Goal: Communication & Community: Answer question/provide support

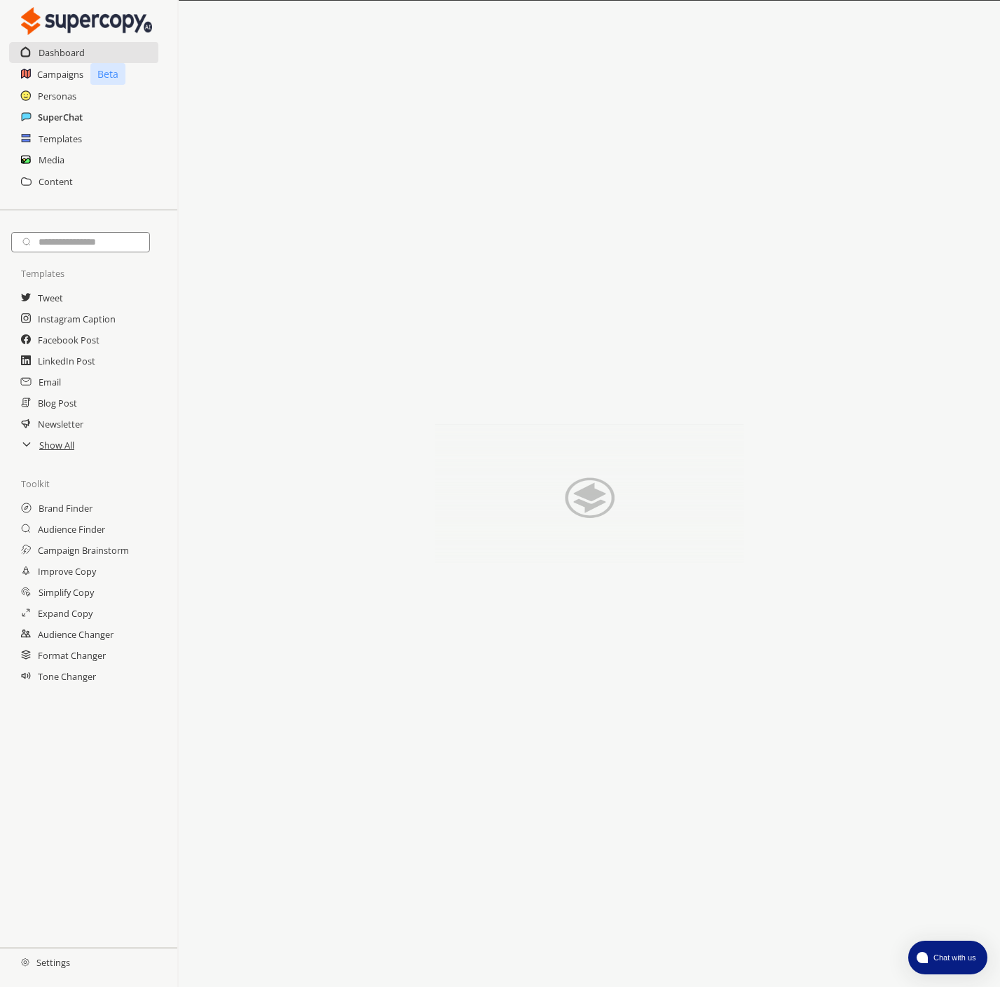
click at [71, 117] on h2 "SuperChat" at bounding box center [60, 117] width 45 height 21
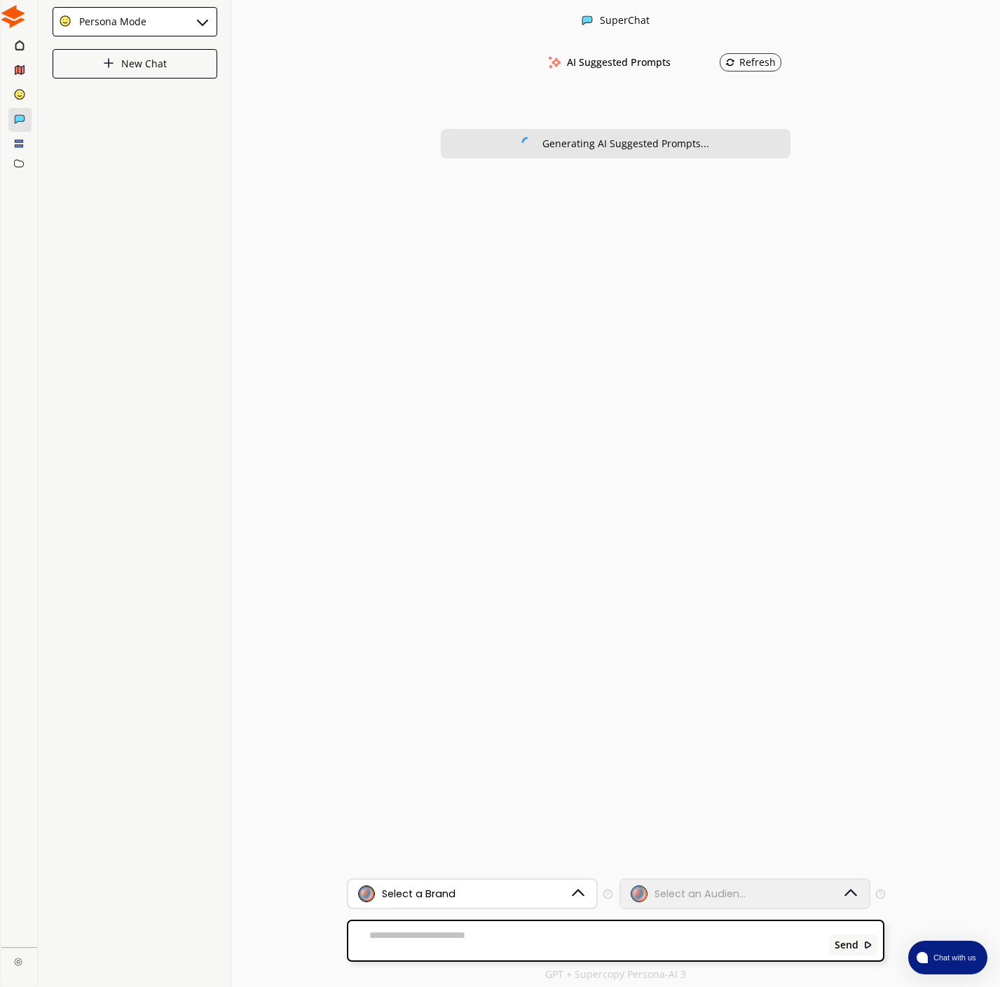
scroll to position [1, 0]
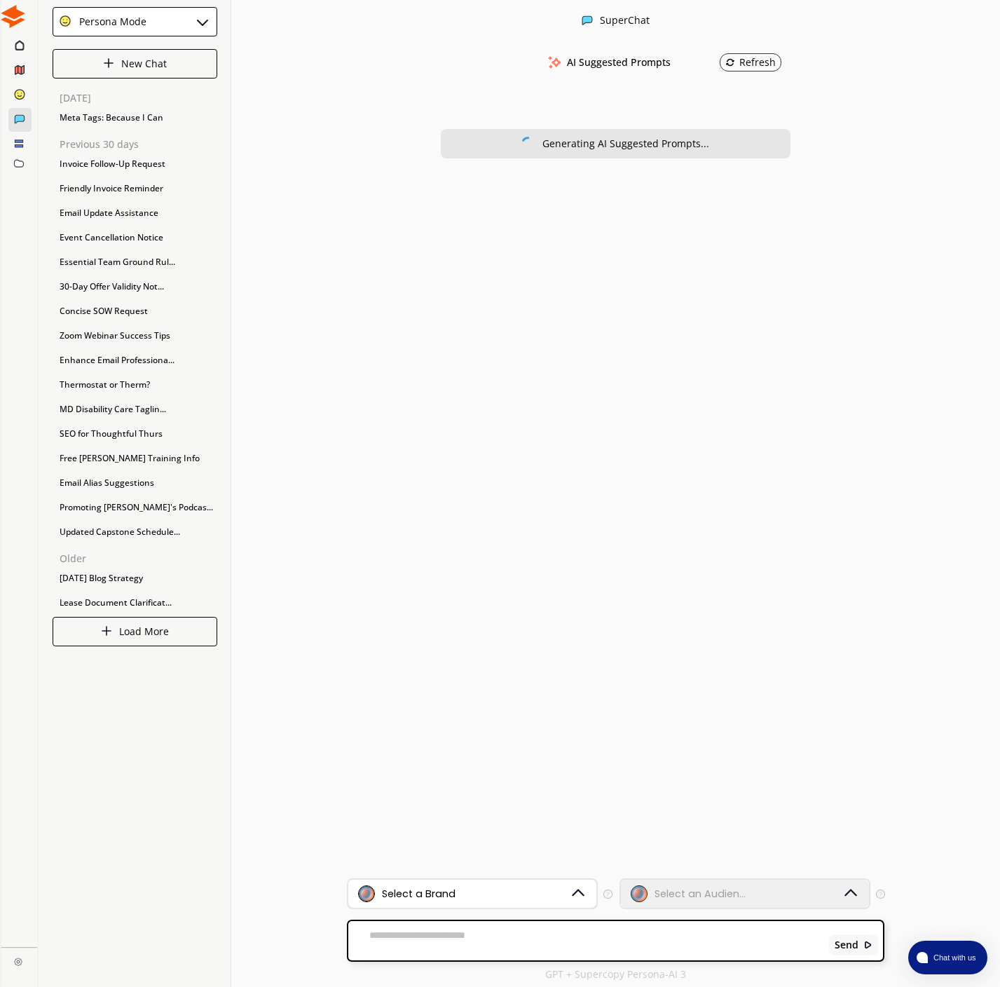
click at [463, 883] on div "Select a Brand" at bounding box center [472, 894] width 249 height 28
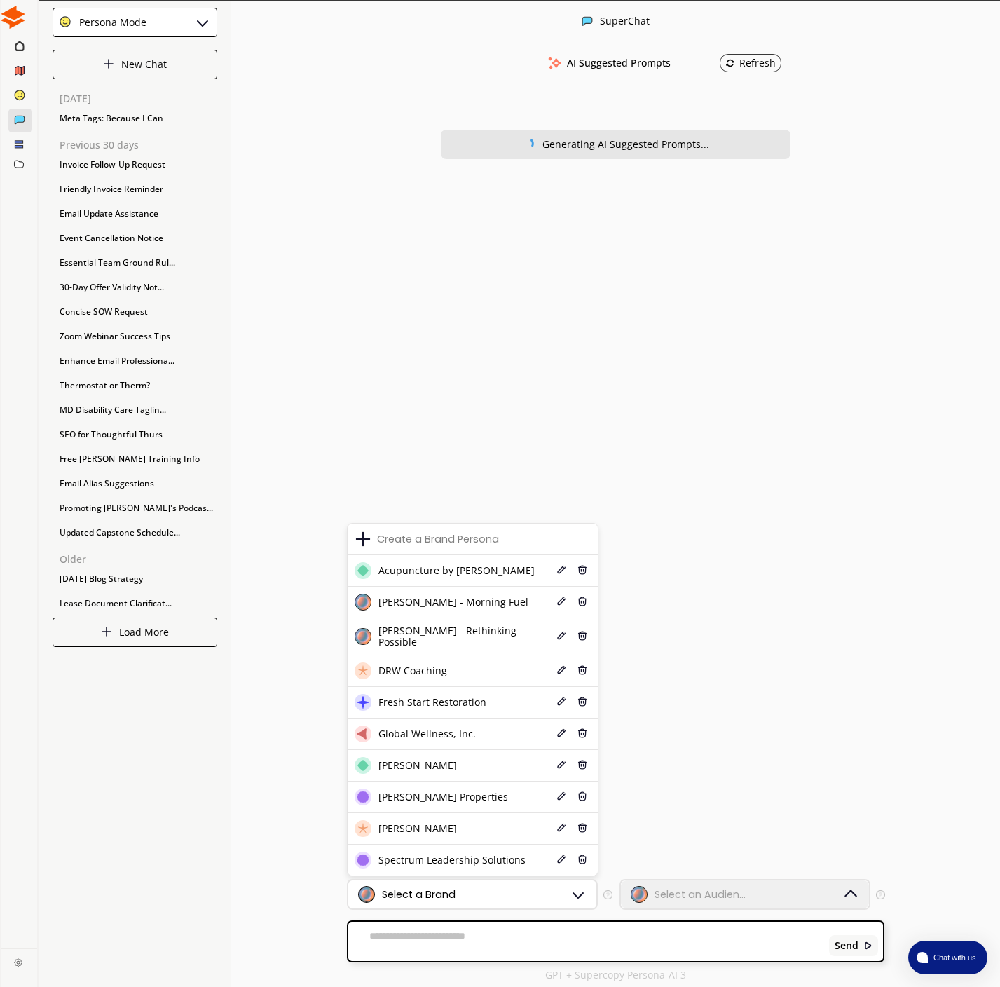
drag, startPoint x: 428, startPoint y: 731, endPoint x: 442, endPoint y: 733, distance: 13.5
click at [428, 731] on span "Global Wellness, Inc." at bounding box center [427, 733] width 97 height 11
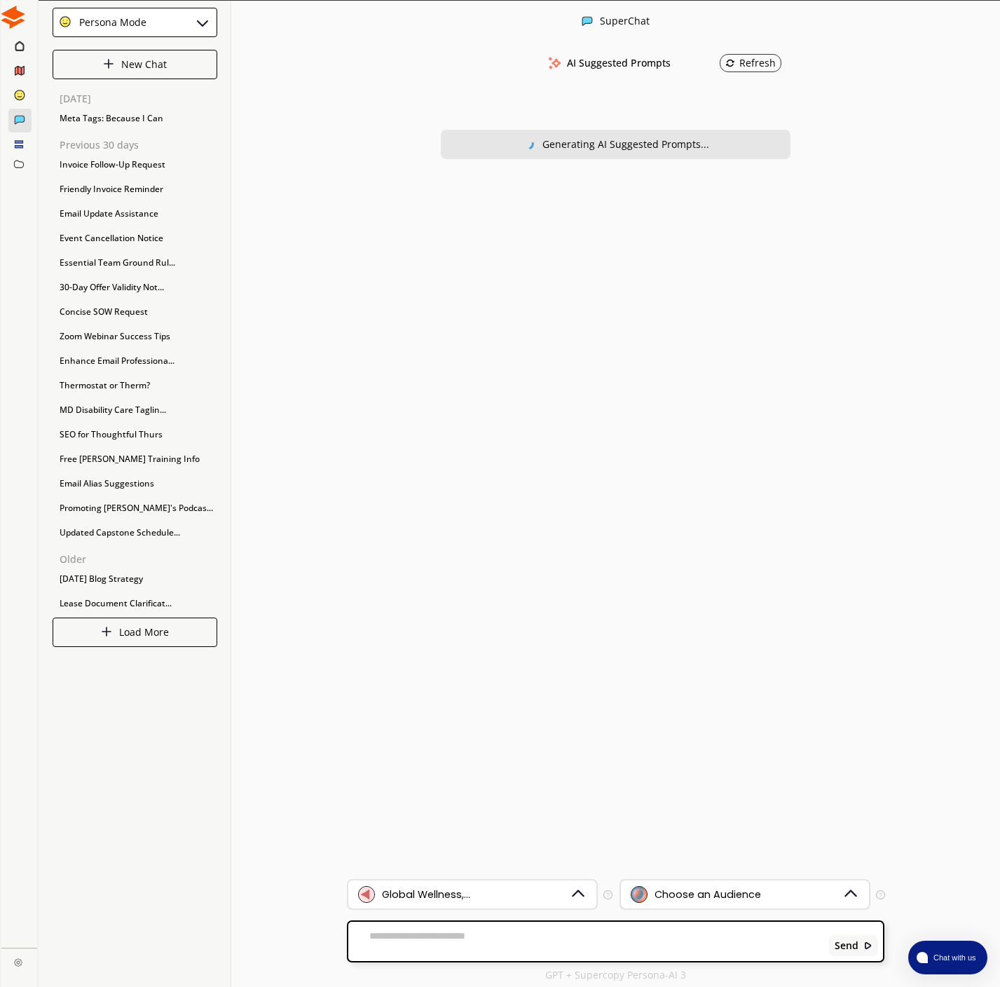
click at [667, 898] on div "Choose an Audience" at bounding box center [708, 894] width 107 height 11
click at [668, 864] on div "Create an Audience Persona" at bounding box center [723, 859] width 146 height 11
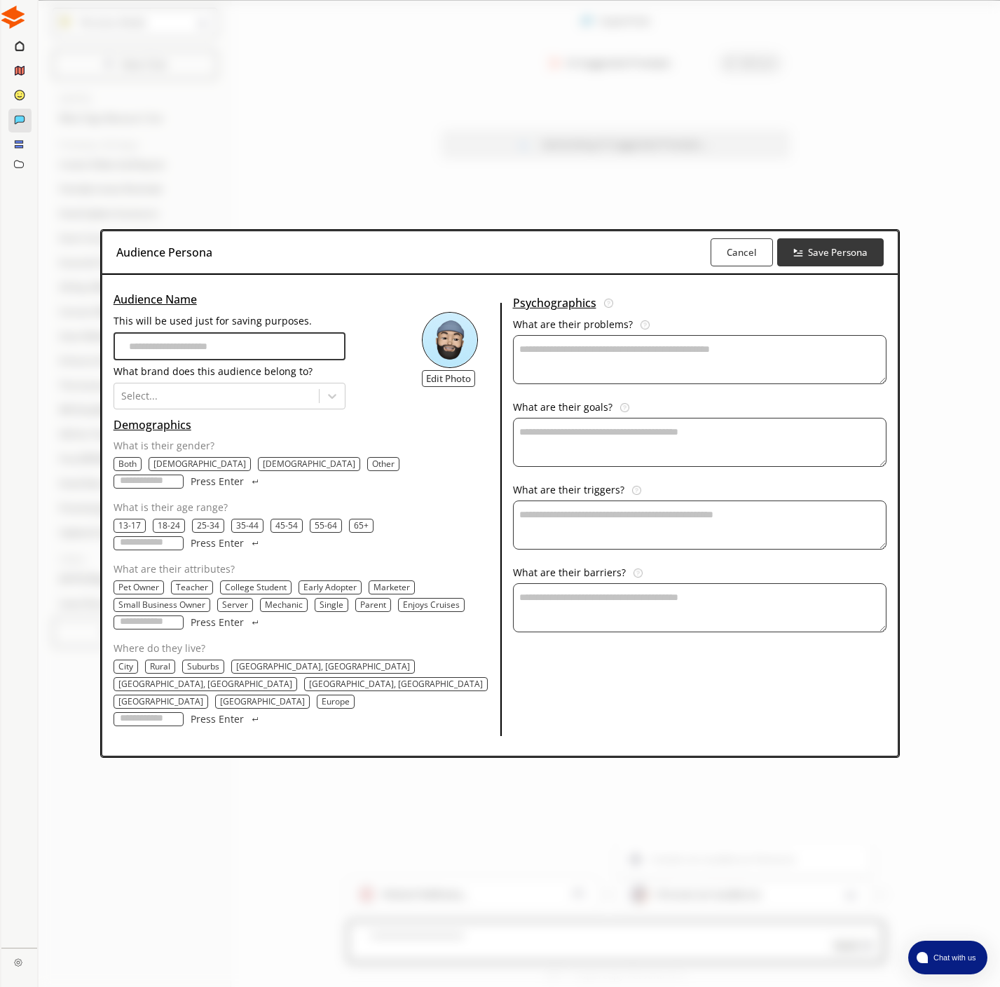
click at [195, 360] on input "This will be used just for saving purposes." at bounding box center [230, 346] width 232 height 28
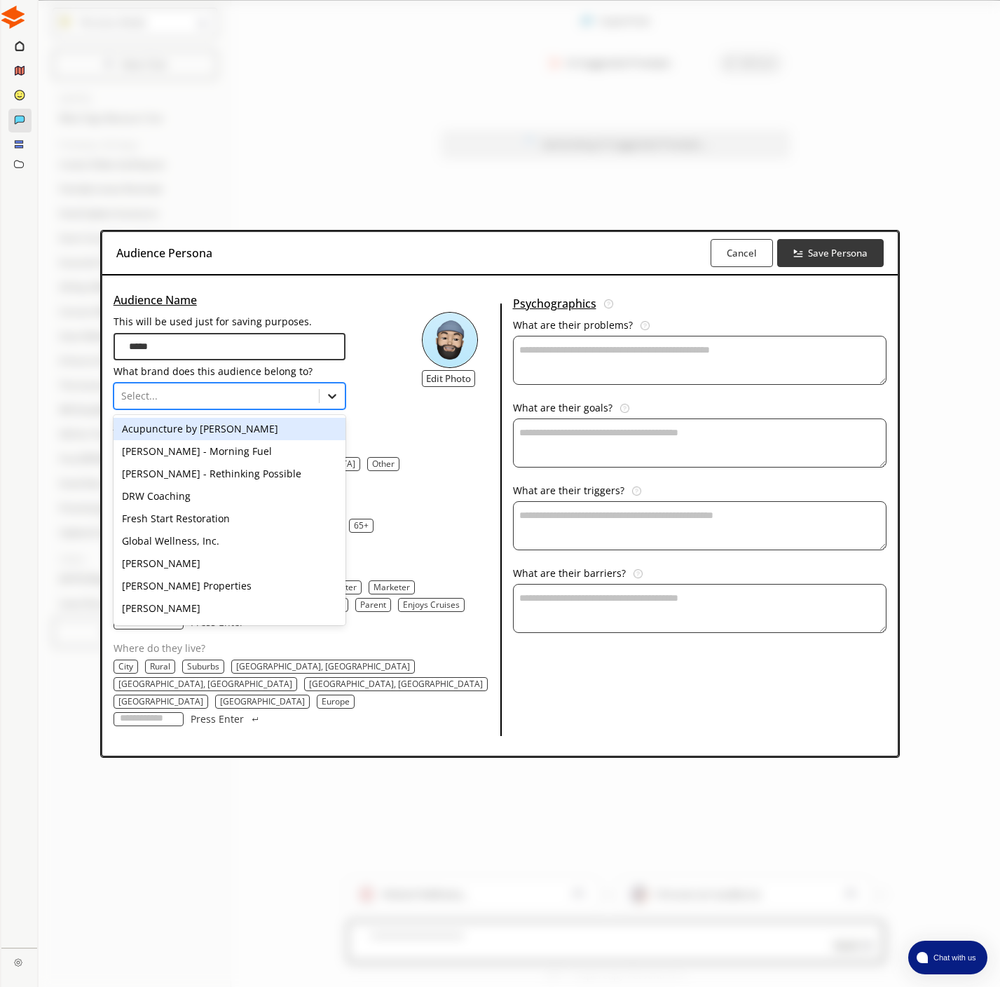
click at [330, 403] on icon at bounding box center [332, 396] width 14 height 14
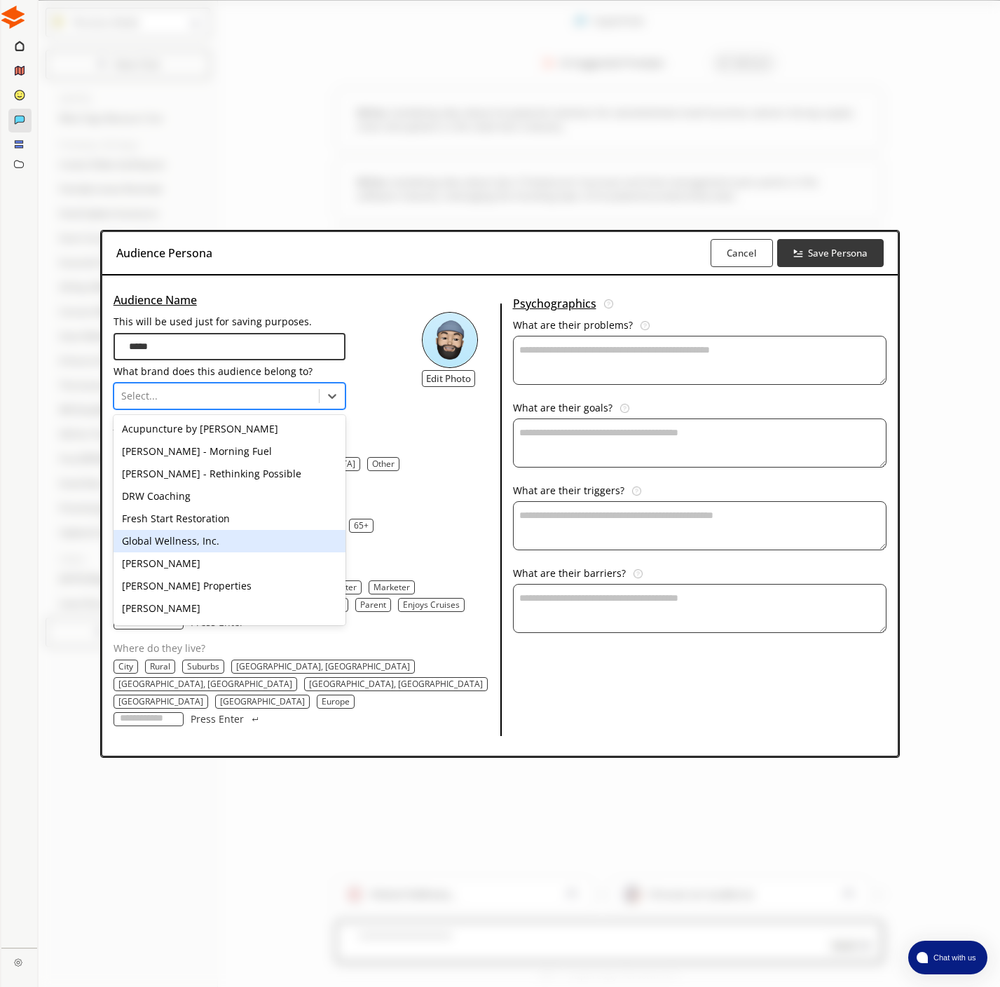
click at [198, 552] on div "Global Wellness, Inc." at bounding box center [230, 541] width 232 height 22
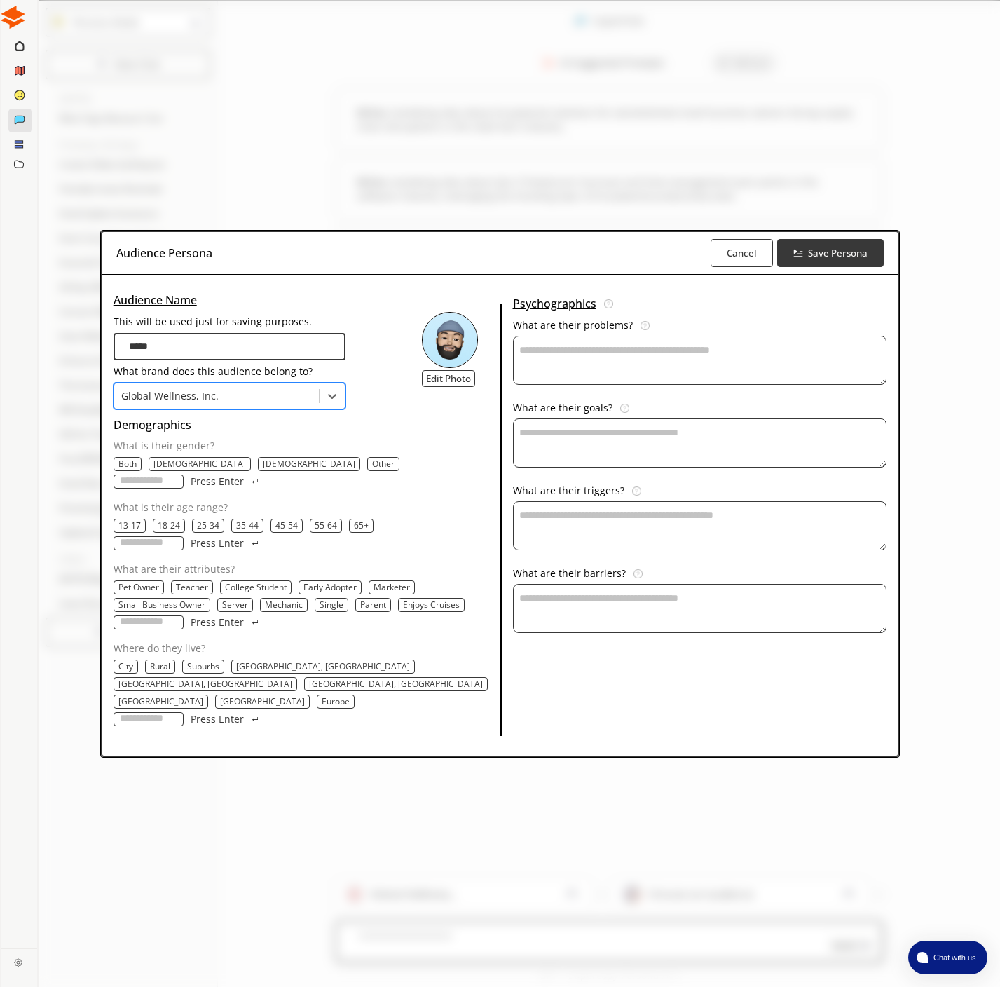
drag, startPoint x: 123, startPoint y: 487, endPoint x: 130, endPoint y: 491, distance: 7.8
click at [123, 470] on p "Both" at bounding box center [127, 463] width 18 height 11
drag, startPoint x: 172, startPoint y: 534, endPoint x: 193, endPoint y: 535, distance: 21.0
click at [172, 531] on p "18-24" at bounding box center [169, 525] width 22 height 11
click at [203, 531] on p "25-34" at bounding box center [209, 525] width 22 height 11
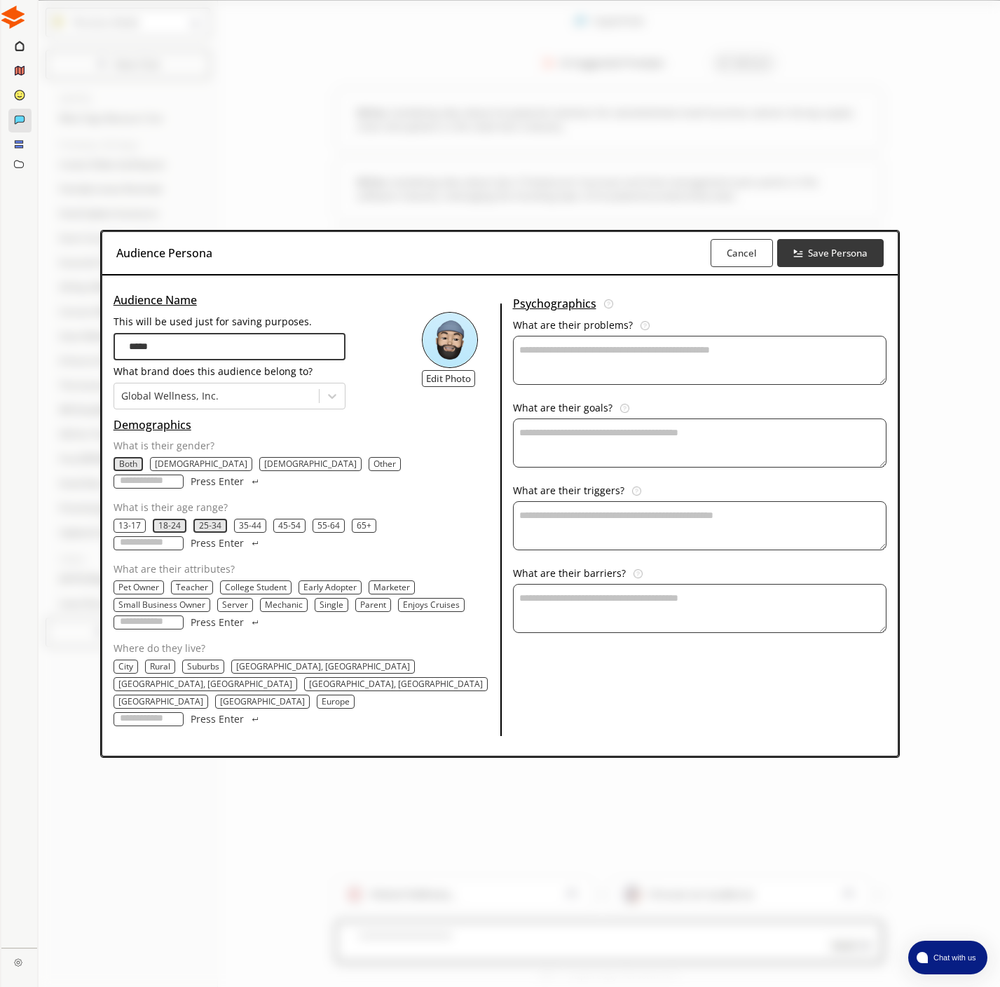
click at [245, 531] on p "35-44" at bounding box center [250, 525] width 22 height 11
click at [288, 531] on p "45-54" at bounding box center [291, 525] width 22 height 11
click at [330, 531] on p "55-64" at bounding box center [331, 525] width 22 height 11
click at [364, 531] on p "65+" at bounding box center [368, 525] width 15 height 11
drag, startPoint x: 128, startPoint y: 372, endPoint x: 100, endPoint y: 369, distance: 28.8
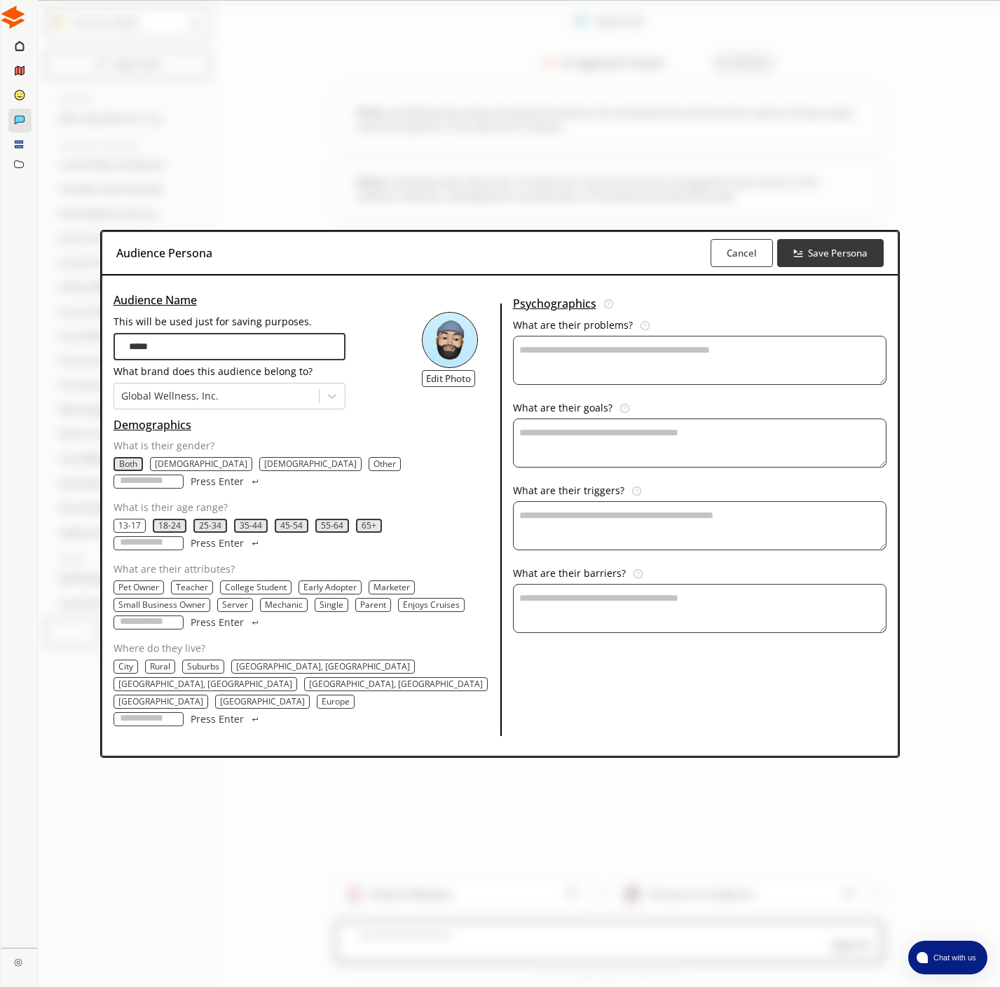
click at [102, 369] on div "Audience Name This will be used just for saving purposes. ***** What brand does…" at bounding box center [301, 513] width 398 height 447
type input "**********"
click at [161, 630] on input "What are their attributes?" at bounding box center [149, 623] width 70 height 14
type input "*******"
type input "*"
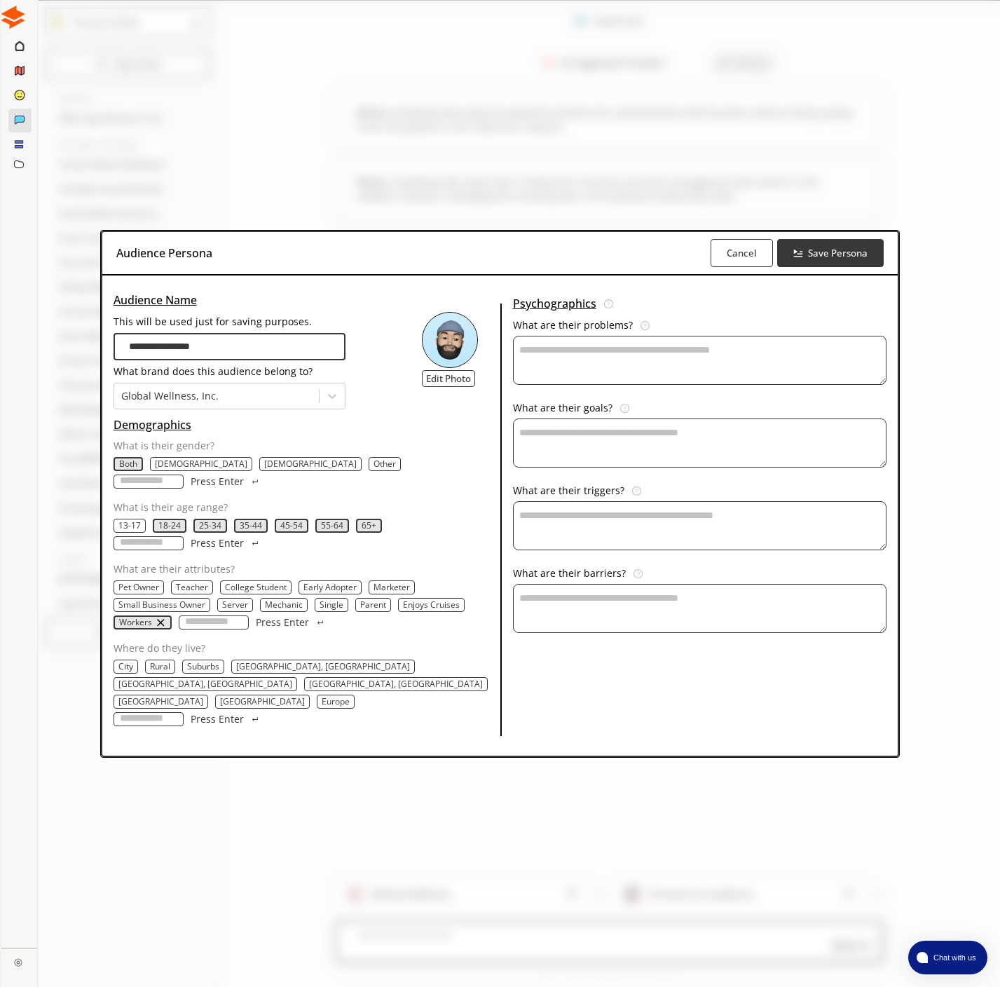
click at [159, 628] on img "remove Workers" at bounding box center [160, 622] width 11 height 11
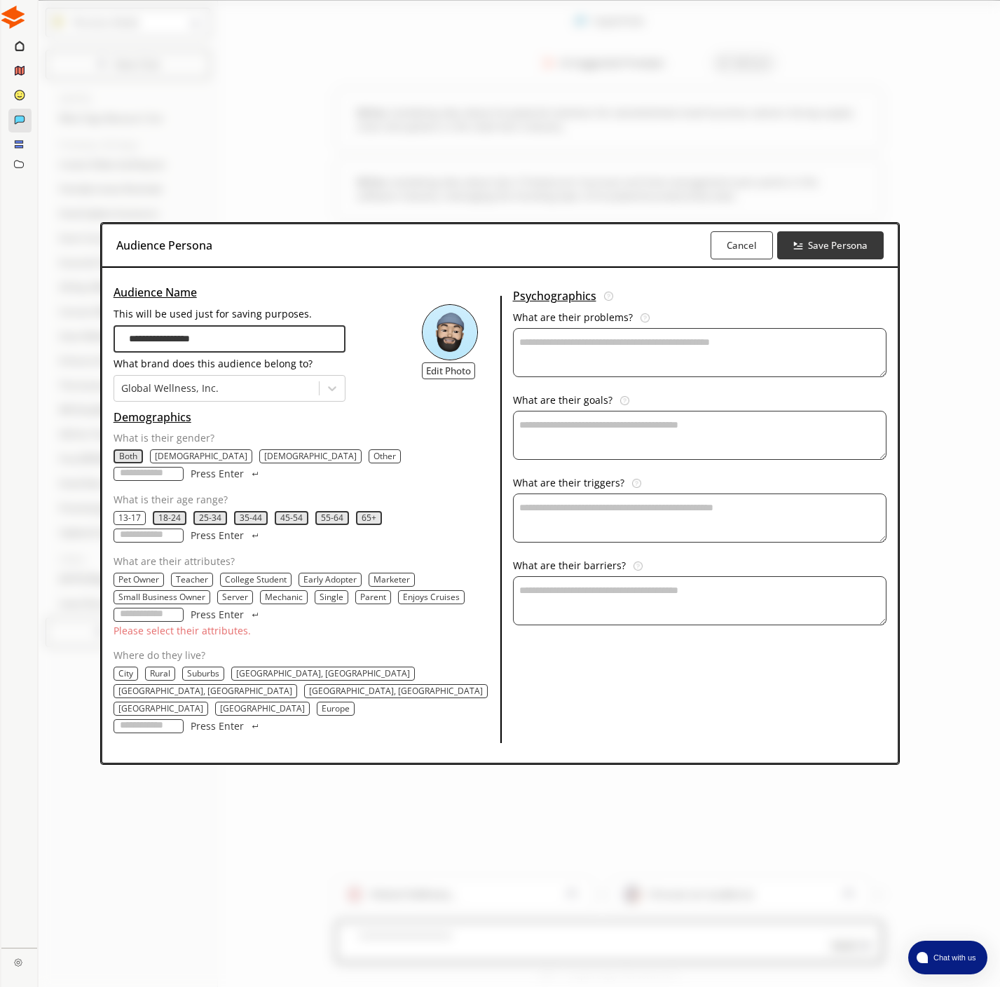
click at [144, 622] on input "What are their attributes?" at bounding box center [149, 615] width 70 height 14
type input "*"
type input "**********"
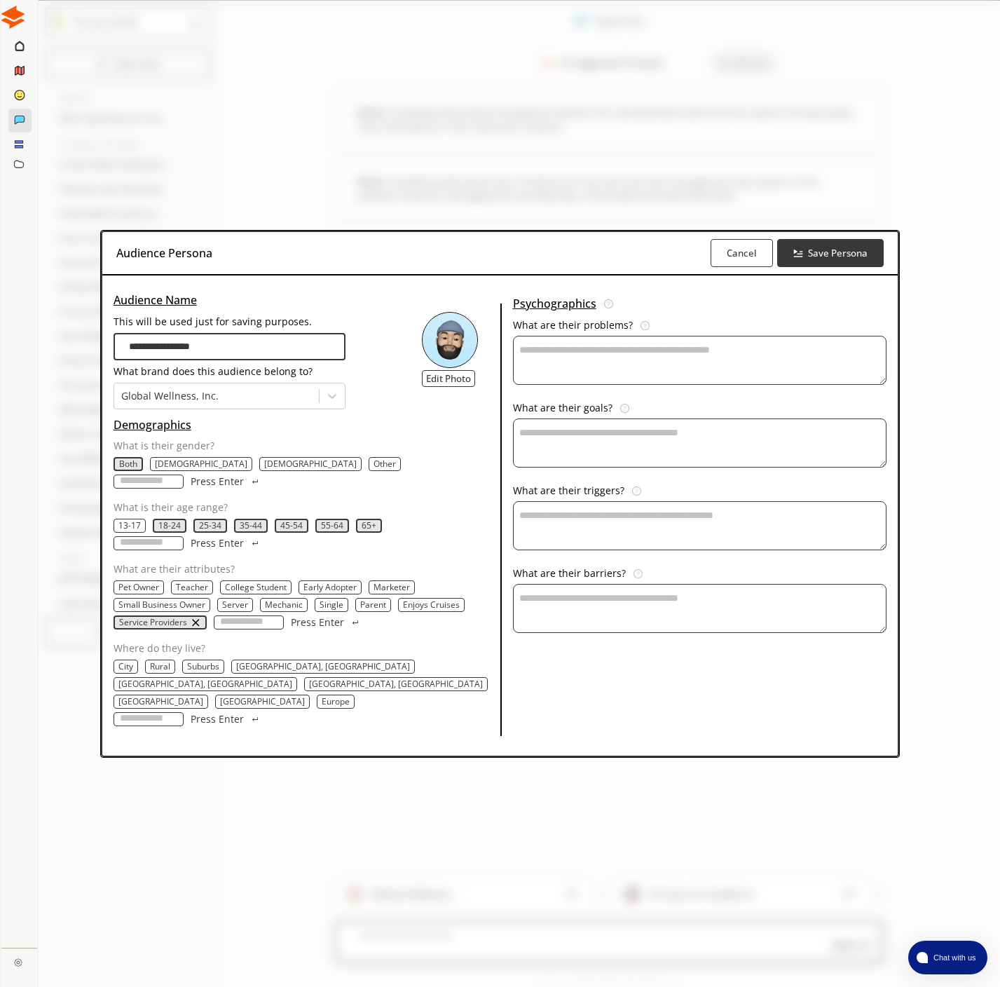
click at [224, 360] on input "**********" at bounding box center [230, 346] width 232 height 27
drag, startPoint x: 220, startPoint y: 374, endPoint x: 148, endPoint y: 379, distance: 72.4
click at [148, 360] on input "**********" at bounding box center [230, 346] width 232 height 27
type input "*****"
click at [124, 672] on p "City" at bounding box center [125, 666] width 15 height 11
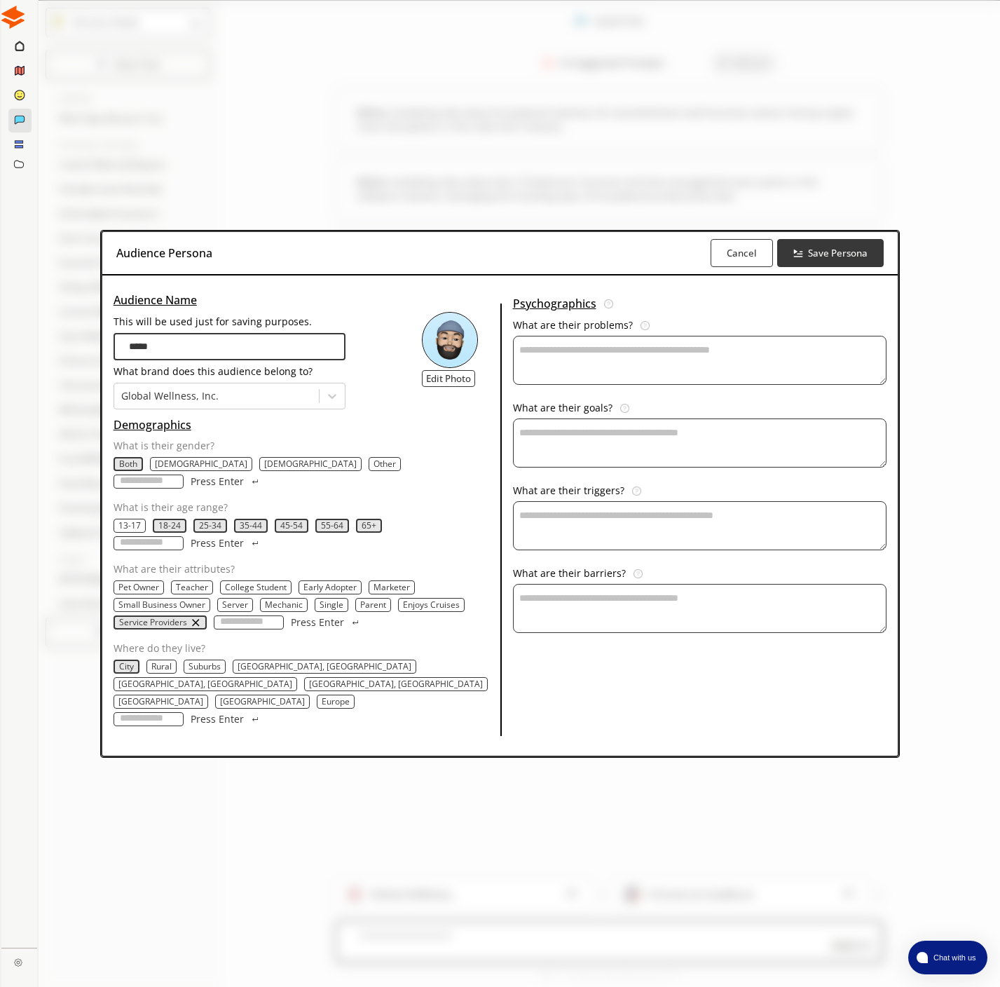
click at [190, 672] on p "Suburbs" at bounding box center [205, 666] width 32 height 11
drag, startPoint x: 284, startPoint y: 696, endPoint x: 336, endPoint y: 690, distance: 53.0
click at [184, 712] on input "Where do they live?" at bounding box center [149, 719] width 70 height 14
type input "**********"
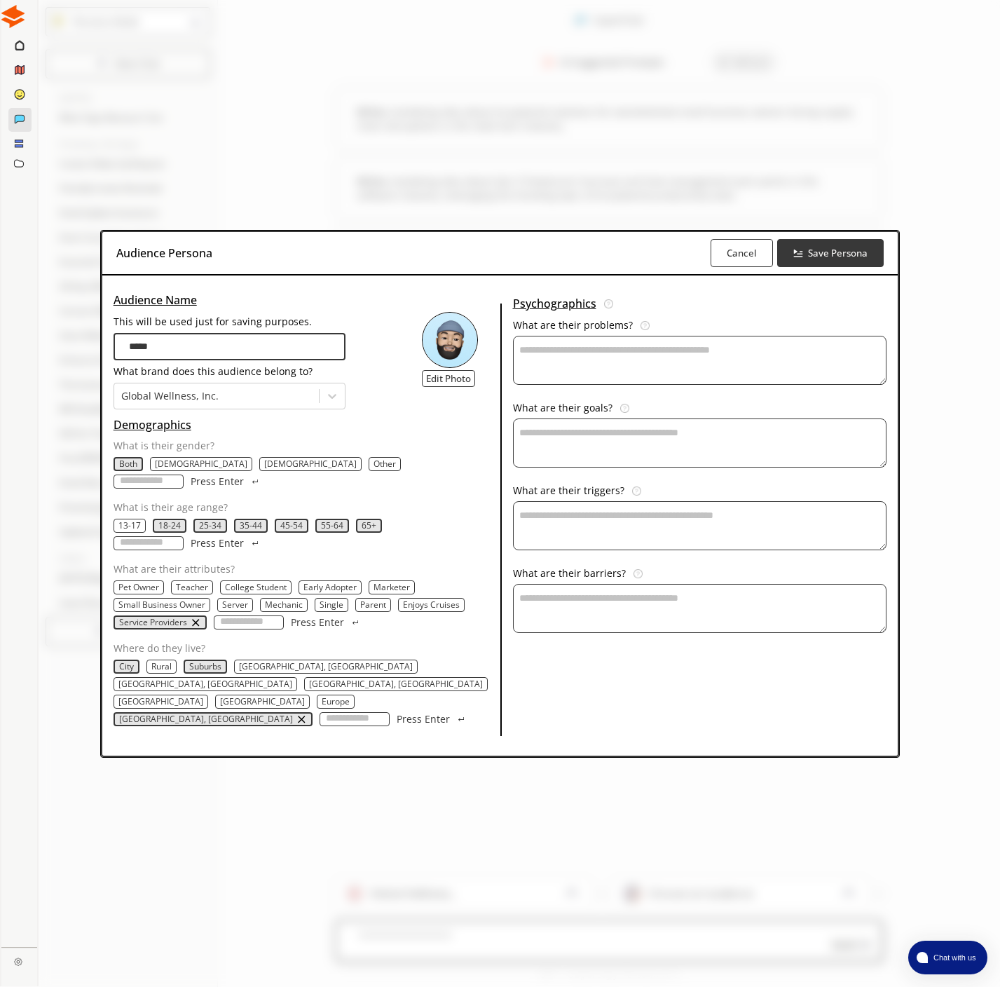
click at [579, 385] on textarea "This will be used just for saving purposes." at bounding box center [700, 360] width 374 height 49
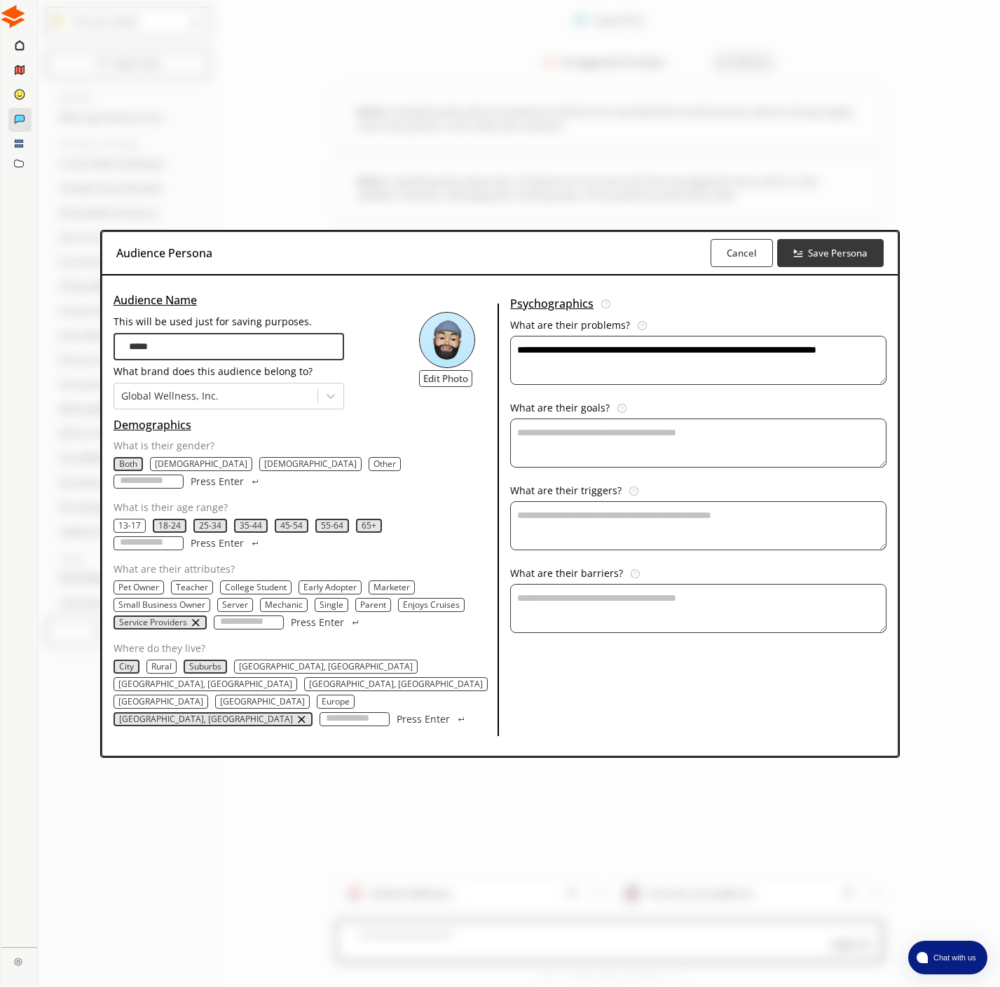
type textarea "**********"
click at [688, 460] on textarea "This will be used just for saving purposes." at bounding box center [698, 443] width 376 height 49
click at [796, 449] on textarea "**********" at bounding box center [698, 443] width 376 height 49
type textarea "**********"
click at [607, 538] on textarea "This will be used just for saving purposes." at bounding box center [698, 525] width 376 height 49
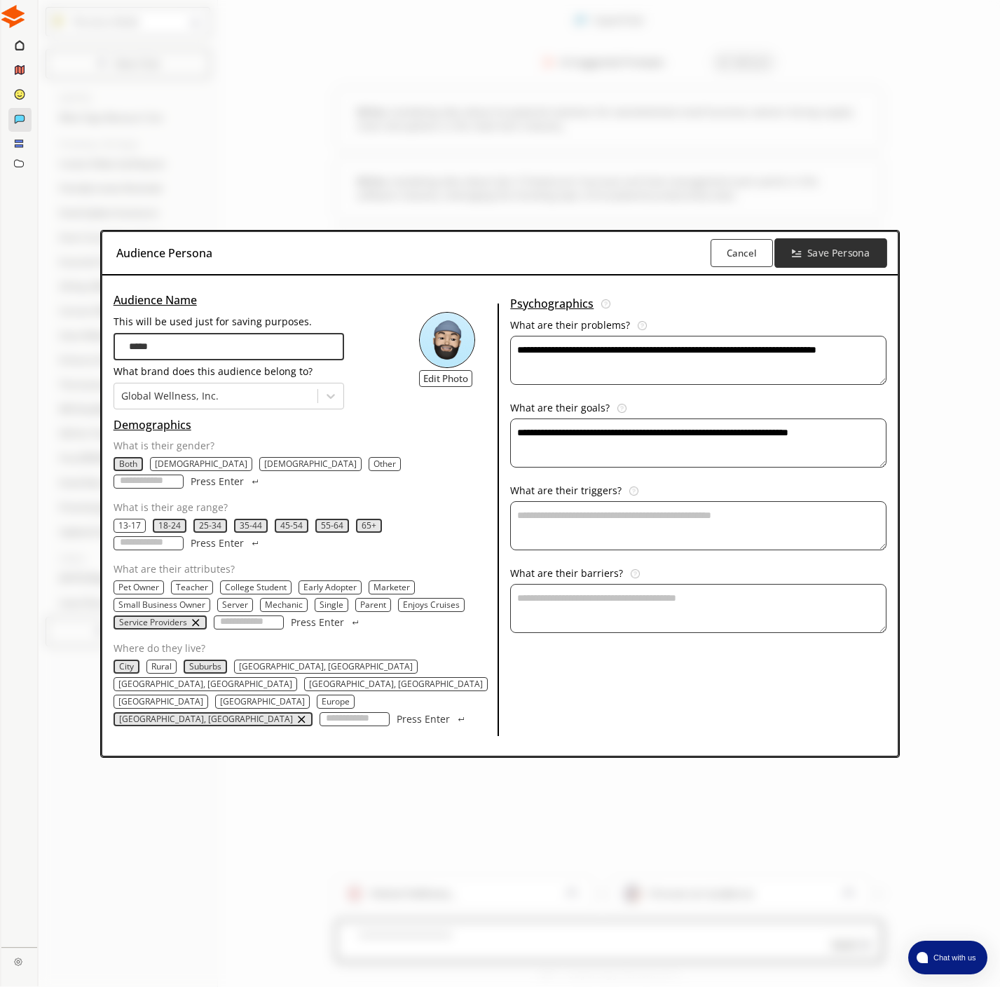
click at [861, 259] on b "Save Persona" at bounding box center [839, 252] width 62 height 13
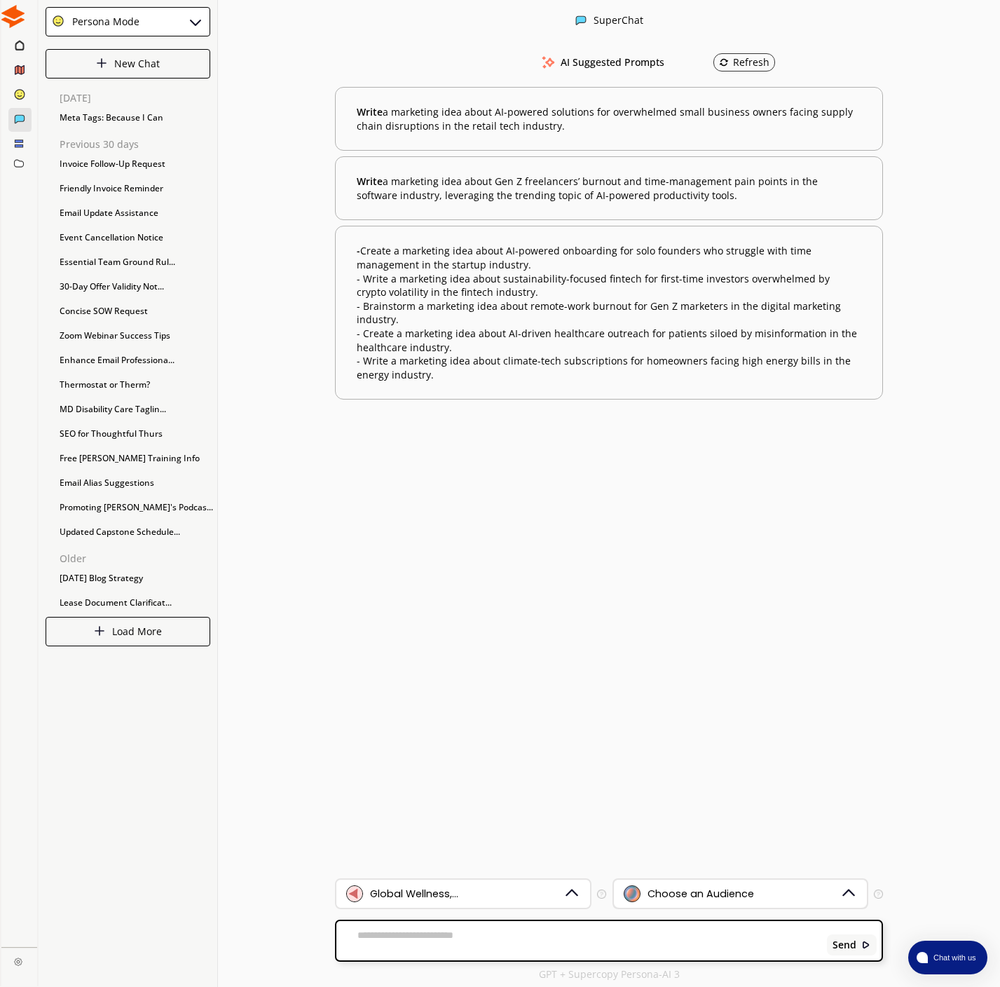
click at [739, 894] on div "Choose an Audience" at bounding box center [701, 893] width 107 height 11
click at [700, 867] on li "Staff Edit Delete" at bounding box center [740, 859] width 255 height 31
click at [482, 946] on textarea at bounding box center [578, 941] width 485 height 22
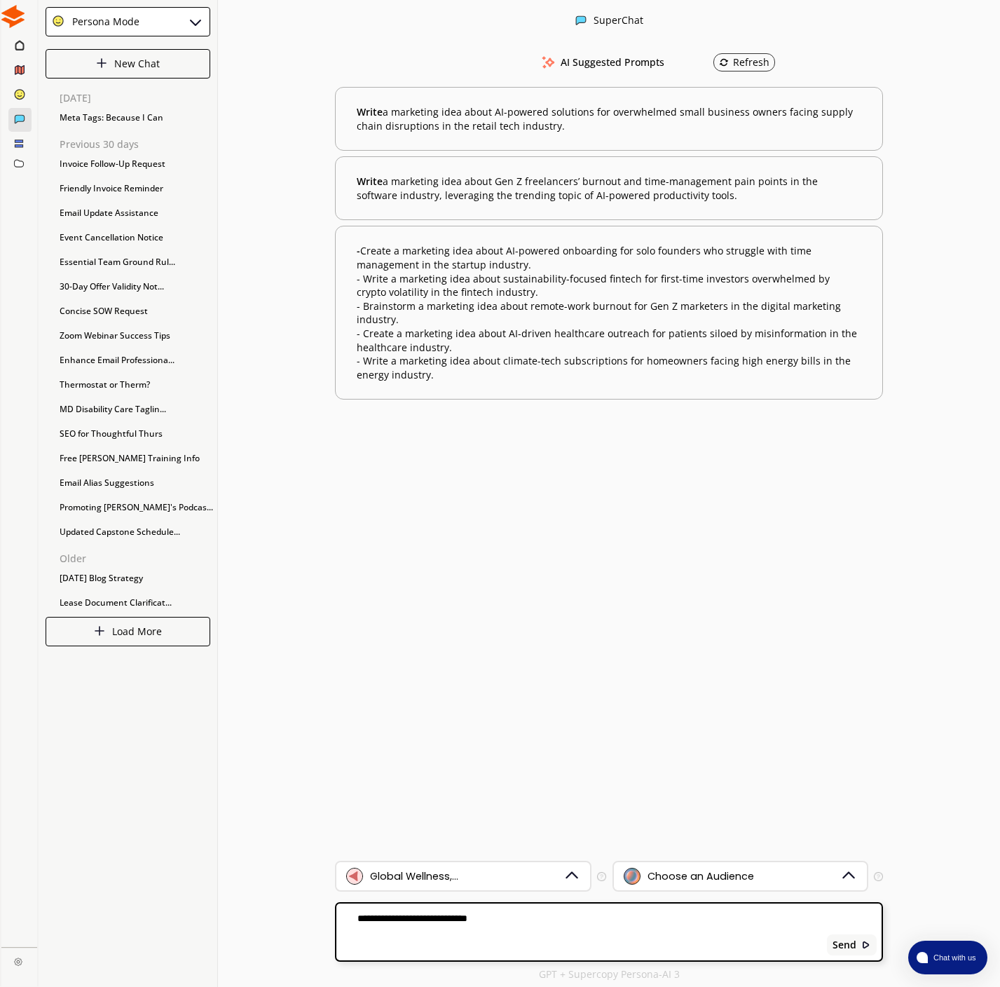
paste textarea "**********"
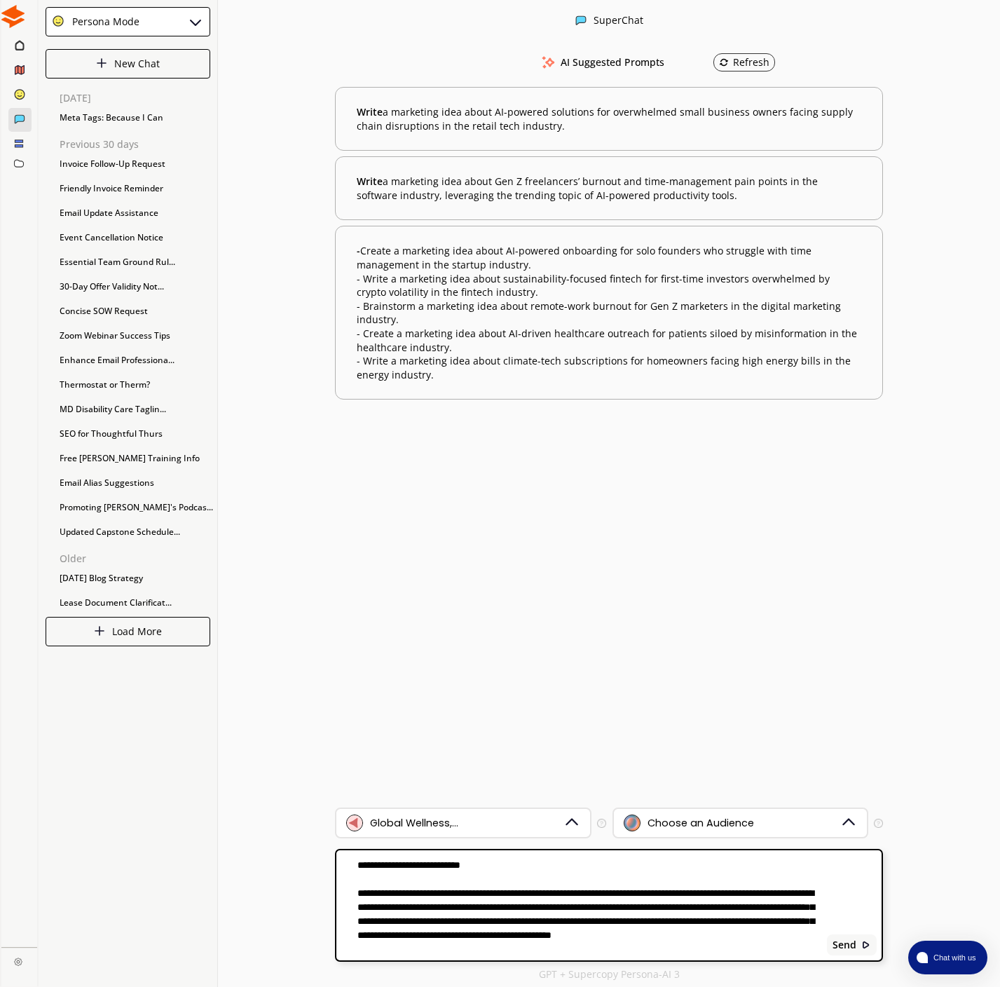
drag, startPoint x: 514, startPoint y: 861, endPoint x: 535, endPoint y: 864, distance: 21.3
click at [513, 861] on textarea "**********" at bounding box center [578, 905] width 485 height 93
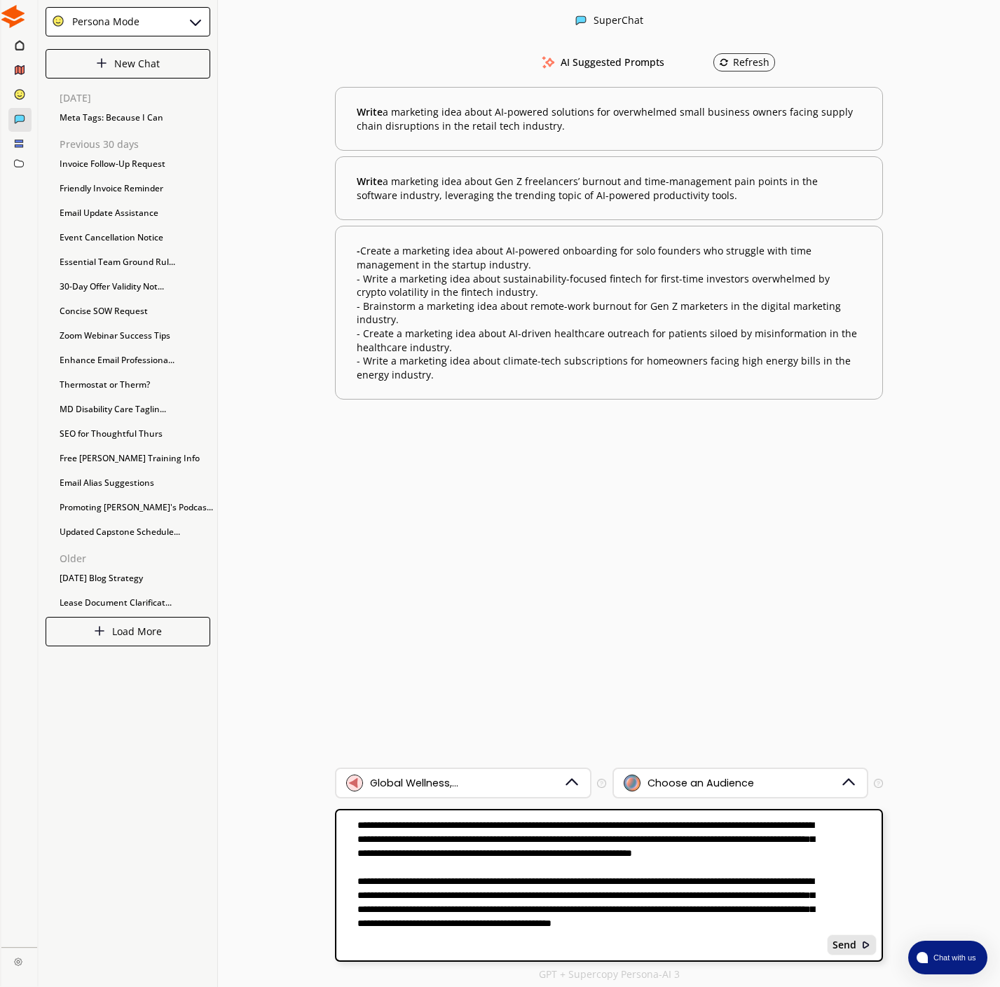
type textarea "**********"
click at [841, 942] on b "Send" at bounding box center [845, 944] width 24 height 11
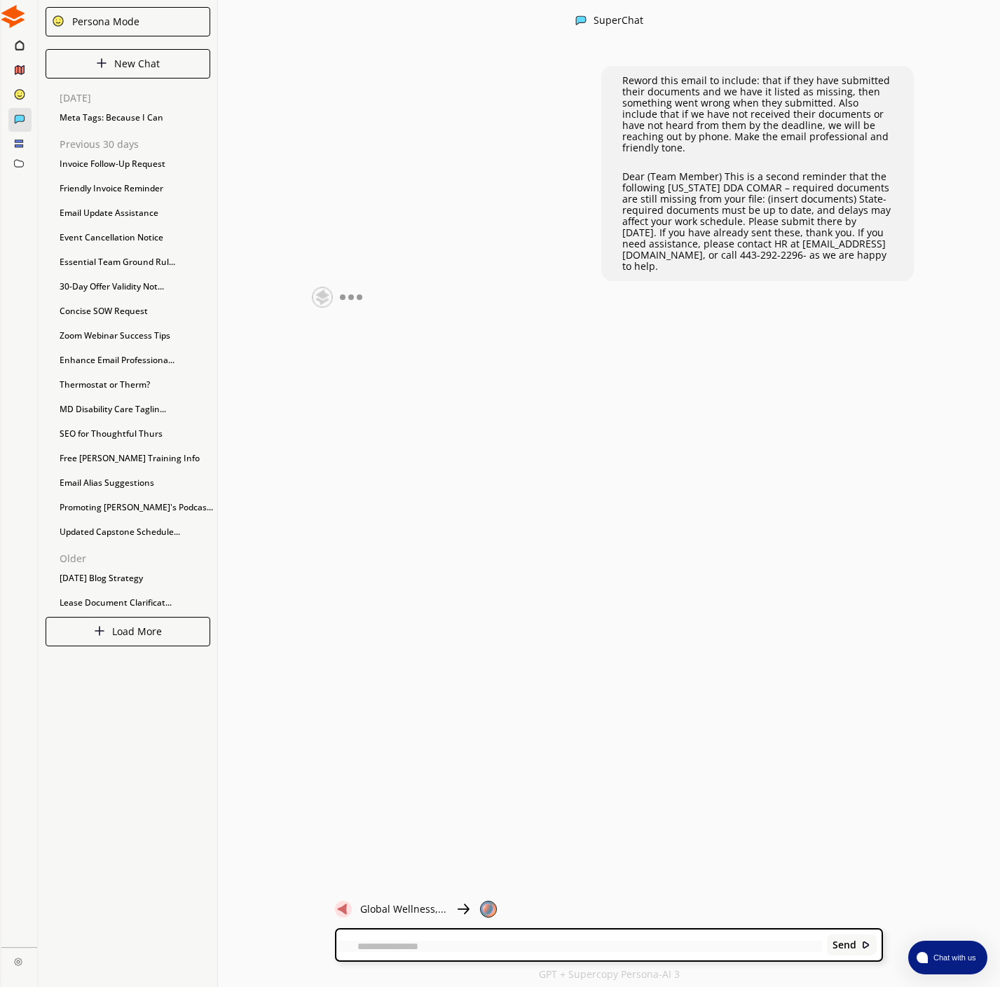
scroll to position [0, 0]
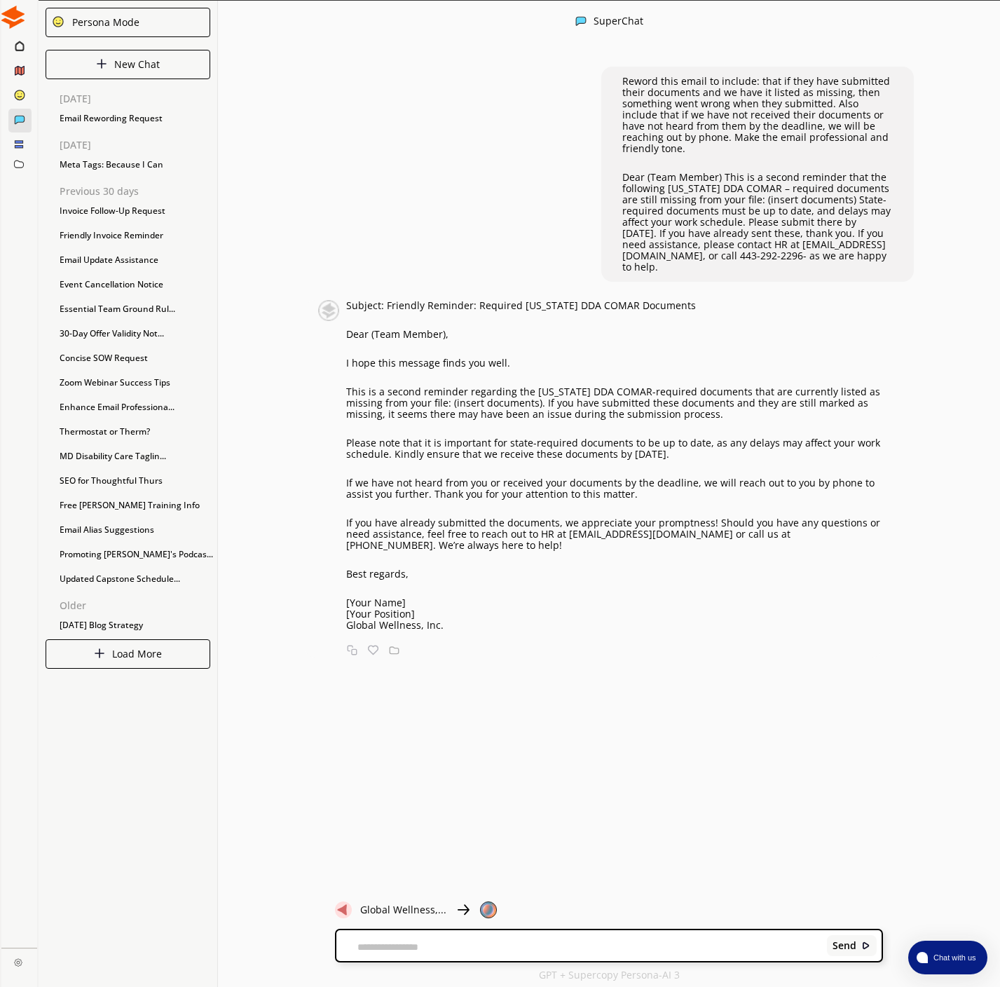
click at [443, 620] on p "Global Wellness, Inc." at bounding box center [614, 625] width 537 height 11
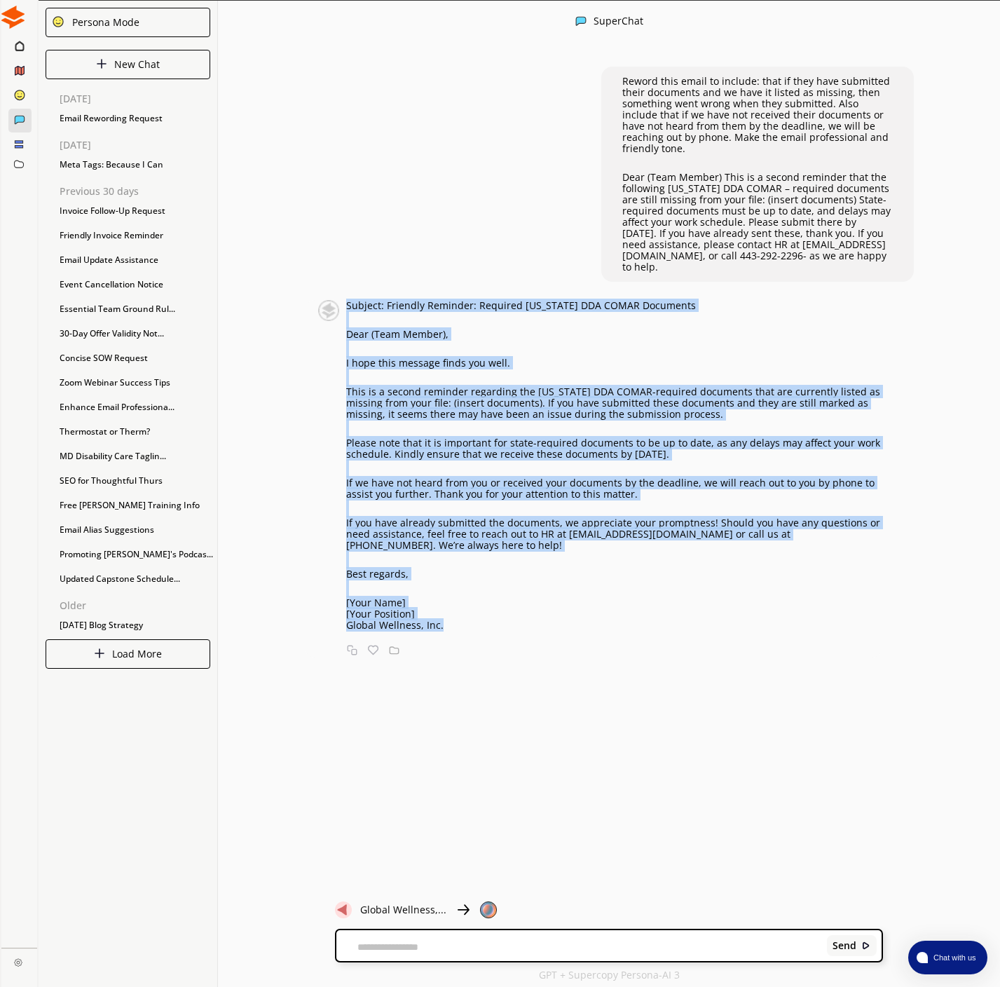
drag, startPoint x: 453, startPoint y: 602, endPoint x: 346, endPoint y: 303, distance: 317.7
click at [346, 300] on div "Subject: Friendly Reminder: Required [US_STATE] DDA COMAR Documents Dear (Team …" at bounding box center [614, 465] width 537 height 331
copy div "Loremip: Dolorsit Ametcons: Adipisci Elitsedd EIU TEMPO Incididun Utla (Etdo Ma…"
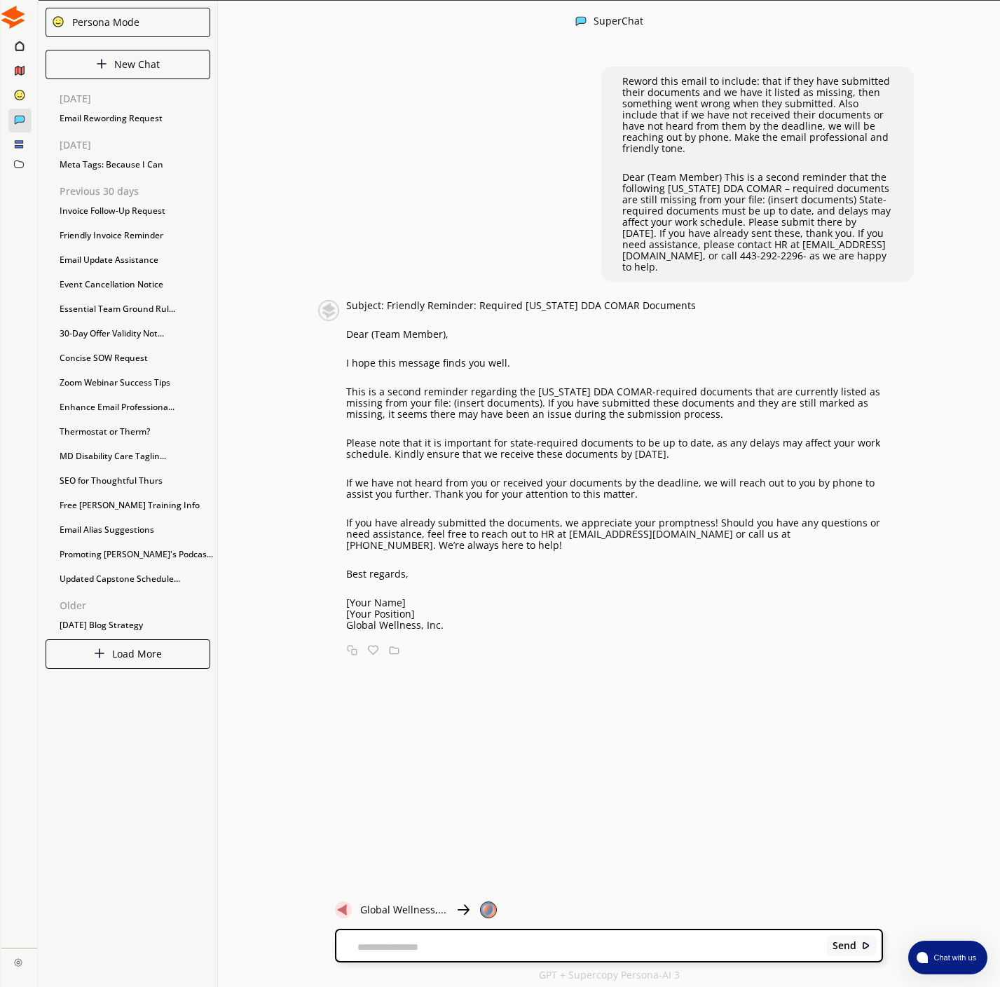
click at [390, 949] on textarea at bounding box center [578, 946] width 485 height 11
type textarea "**********"
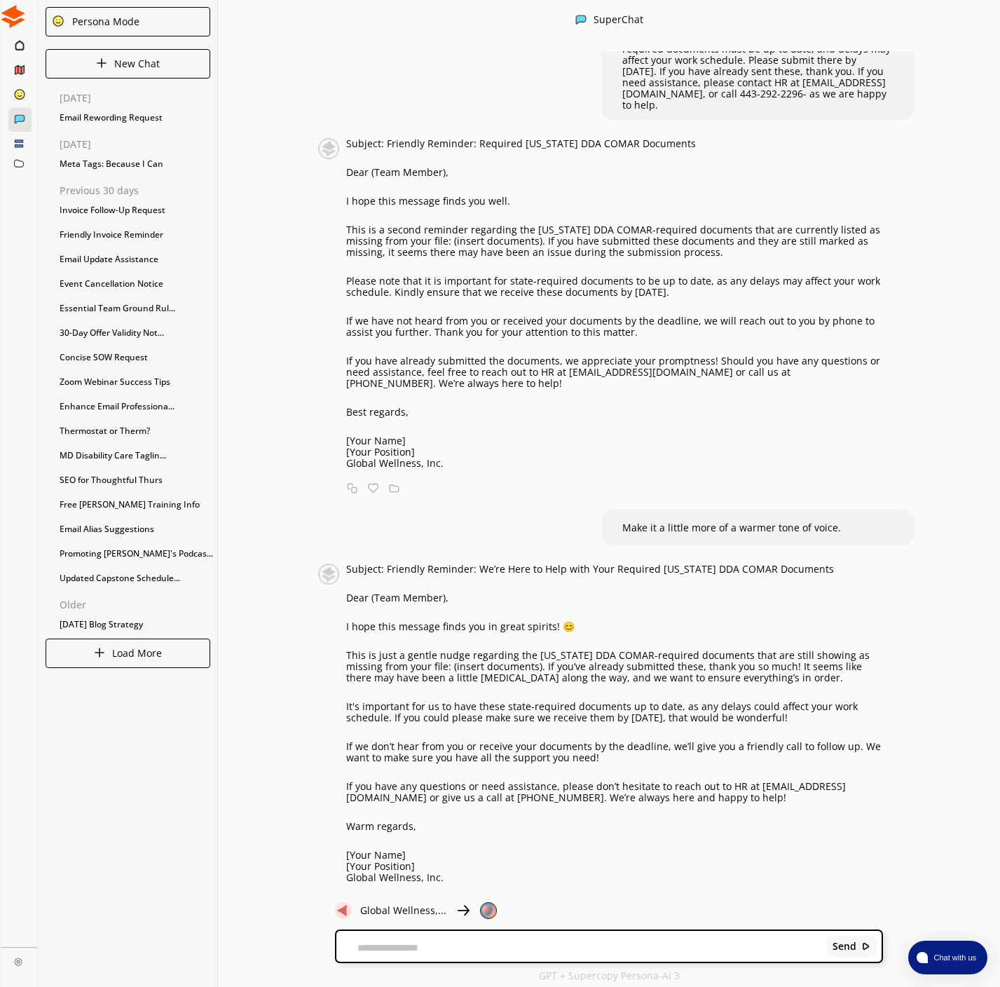
scroll to position [160, 0]
drag, startPoint x: 505, startPoint y: 646, endPoint x: 523, endPoint y: 653, distance: 19.1
click at [520, 652] on p "This is just a gentle nudge regarding the [US_STATE] DDA COMAR-required documen…" at bounding box center [614, 668] width 537 height 34
click at [519, 655] on p "This is just a gentle nudge regarding the [US_STATE] DDA COMAR-required documen…" at bounding box center [614, 668] width 537 height 34
drag, startPoint x: 504, startPoint y: 643, endPoint x: 521, endPoint y: 651, distance: 18.8
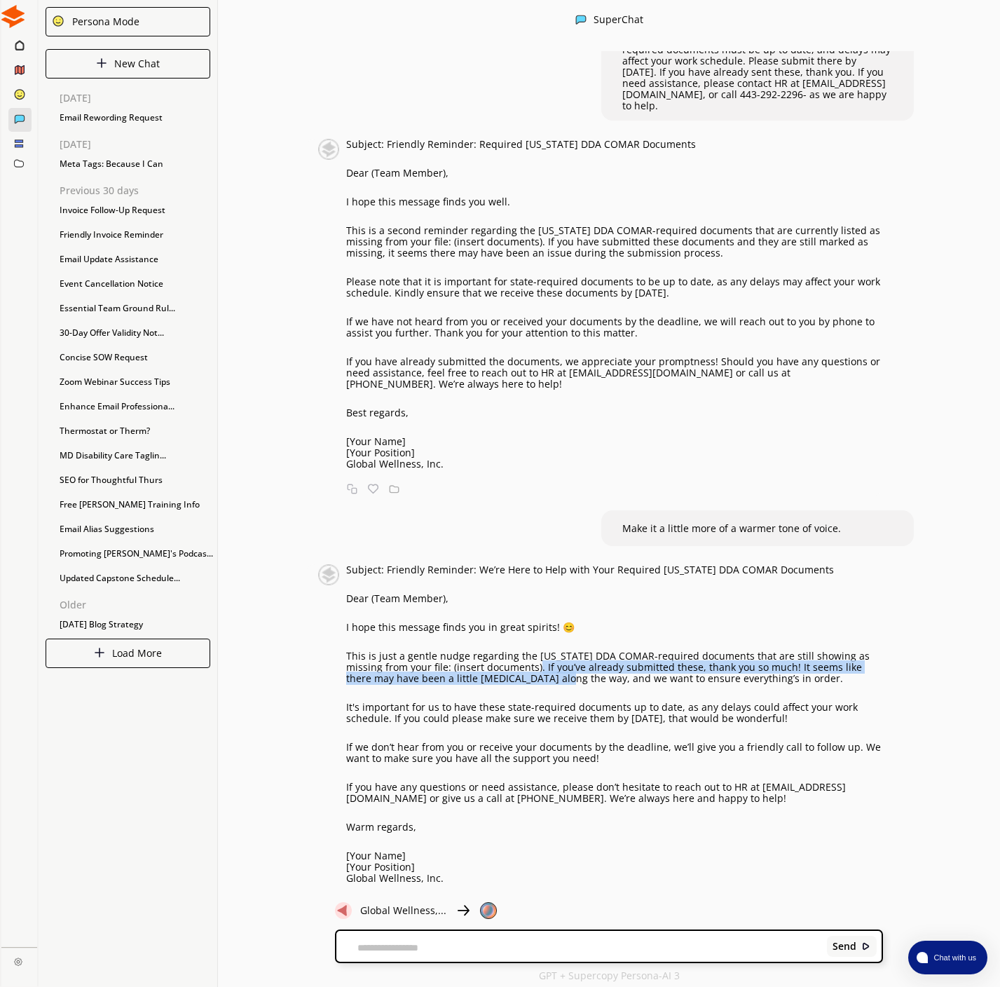
click at [521, 651] on p "This is just a gentle nudge regarding the [US_STATE] DDA COMAR-required documen…" at bounding box center [614, 668] width 537 height 34
copy p "If you’ve already submitted these, thank you so much! It seems like there may h…"
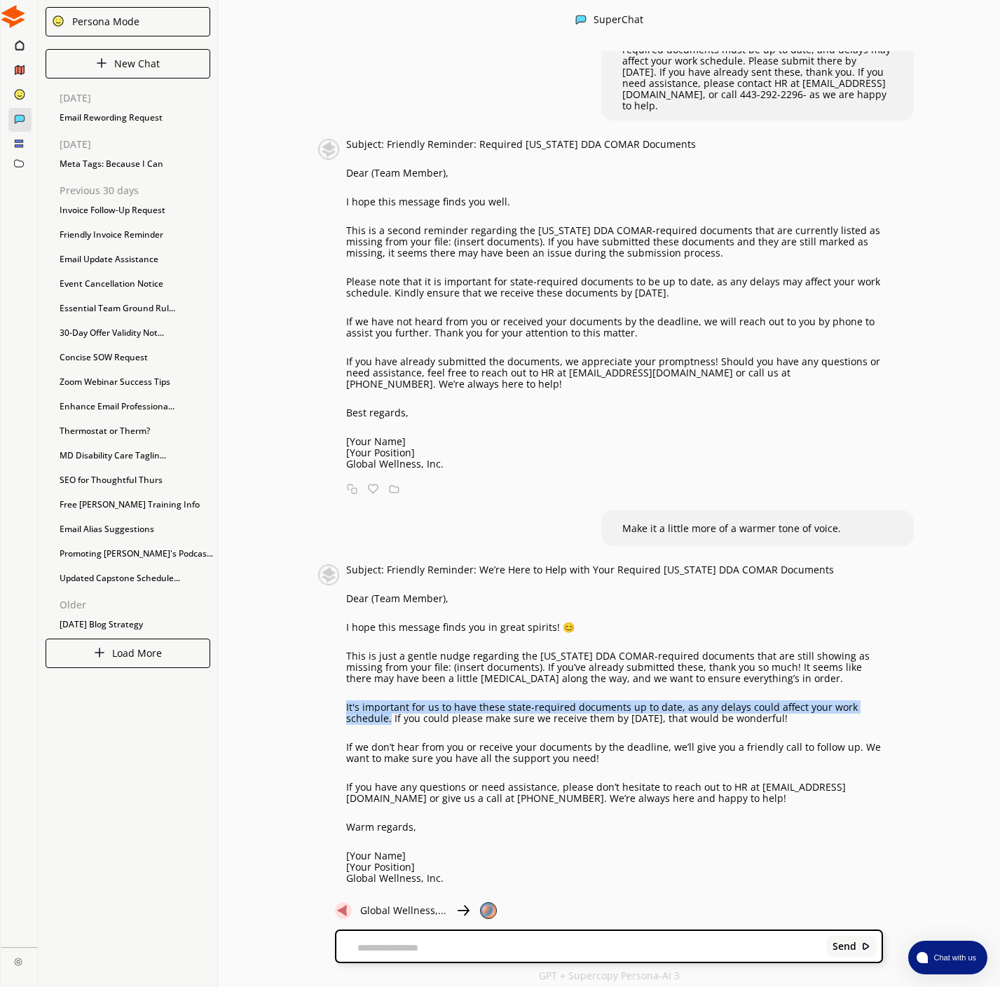
drag, startPoint x: 344, startPoint y: 683, endPoint x: 391, endPoint y: 698, distance: 49.9
click at [389, 697] on div "Subject: Friendly Reminder: We’re Here to Help with Your Required [US_STATE] DD…" at bounding box center [600, 724] width 565 height 320
copy p "It's important for us to have these state-required documents up to date, as any…"
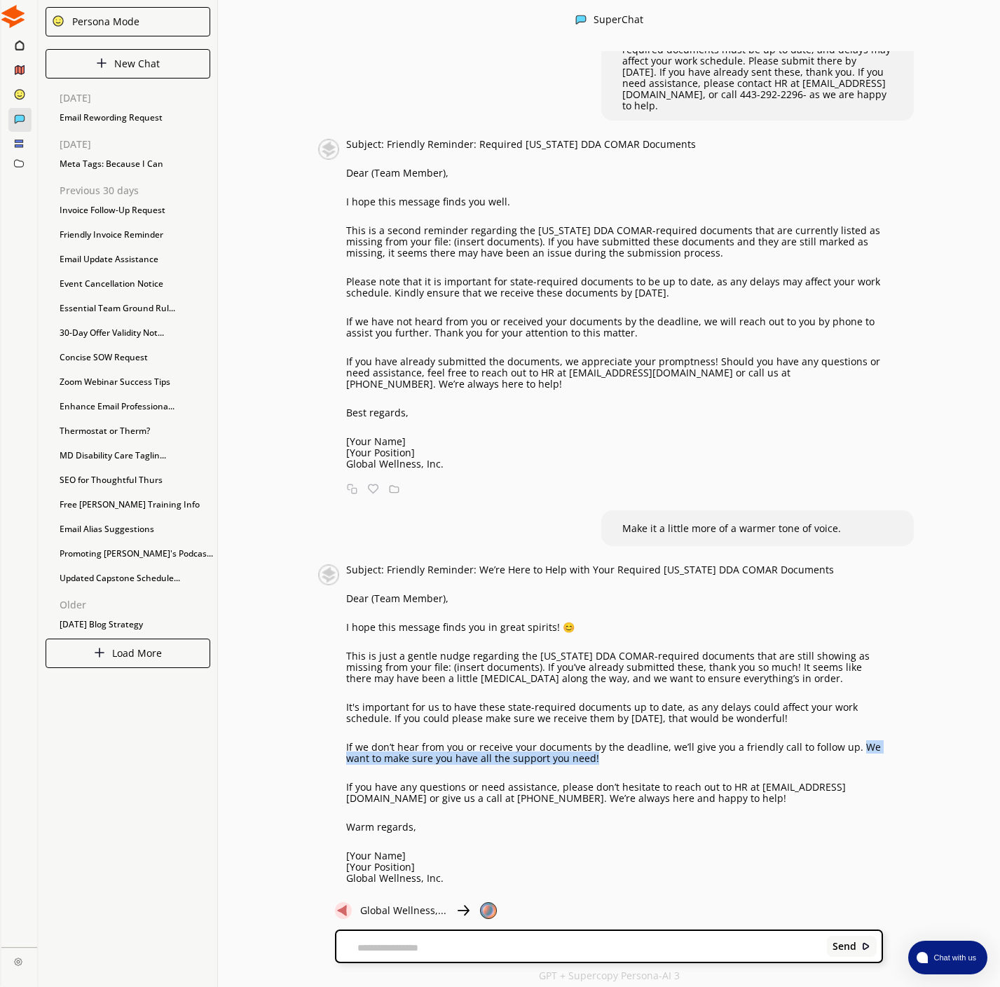
drag, startPoint x: 850, startPoint y: 726, endPoint x: 769, endPoint y: 735, distance: 81.1
click at [765, 742] on p "If we don’t hear from you or receive your documents by the deadline, we’ll give…" at bounding box center [614, 753] width 537 height 22
copy p "We want to make sure you have all the support you need!"
click at [625, 782] on p "If you have any questions or need assistance, please don’t hesitate to reach ou…" at bounding box center [614, 793] width 537 height 22
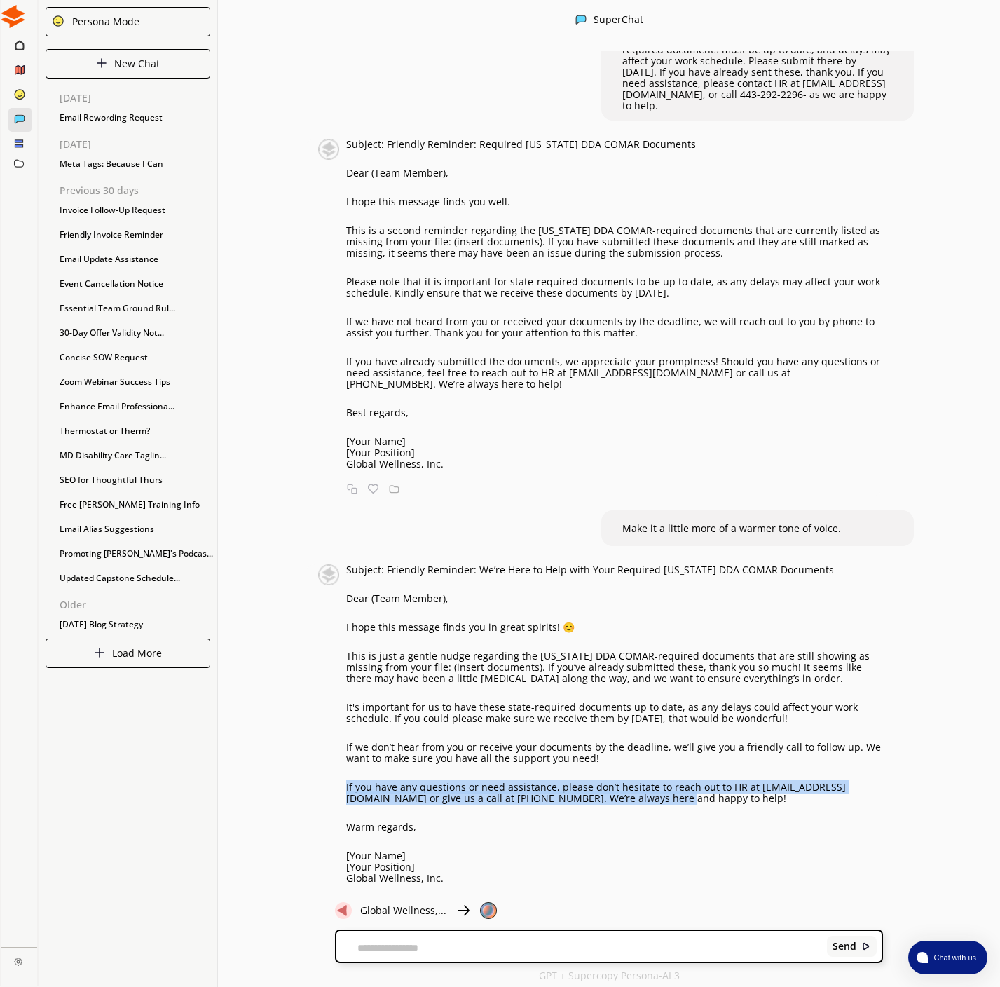
drag, startPoint x: 623, startPoint y: 775, endPoint x: 344, endPoint y: 777, distance: 278.3
click at [341, 767] on div "Subject: Friendly Reminder: We’re Here to Help with Your Required [US_STATE] DD…" at bounding box center [600, 724] width 565 height 320
copy p "If you have any questions or need assistance, please don’t hesitate to reach ou…"
